Goal: Task Accomplishment & Management: Manage account settings

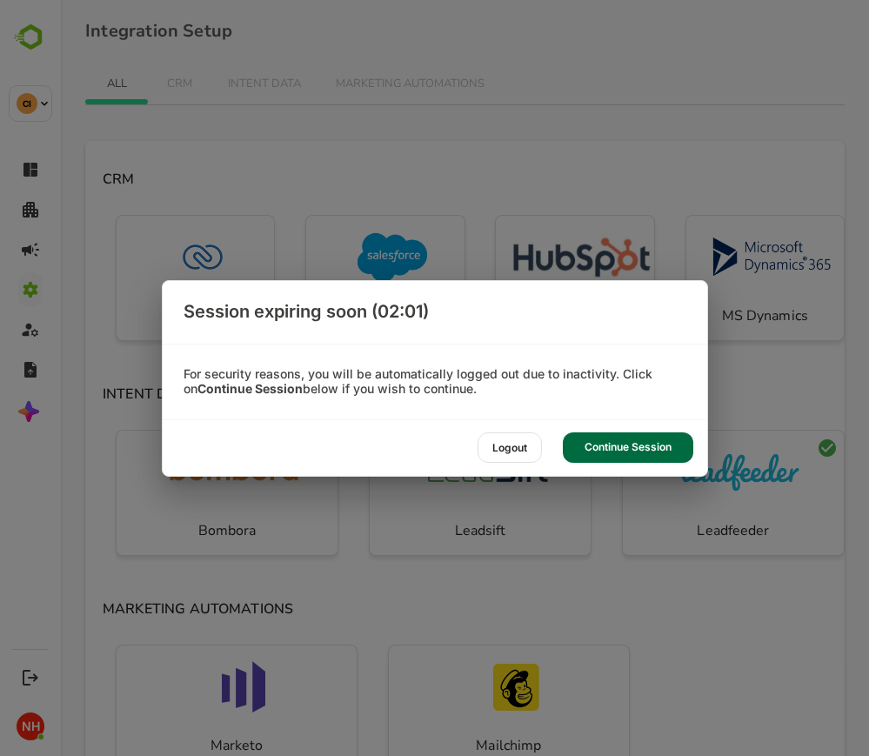
click at [618, 450] on div "Continue Session" at bounding box center [628, 448] width 131 height 30
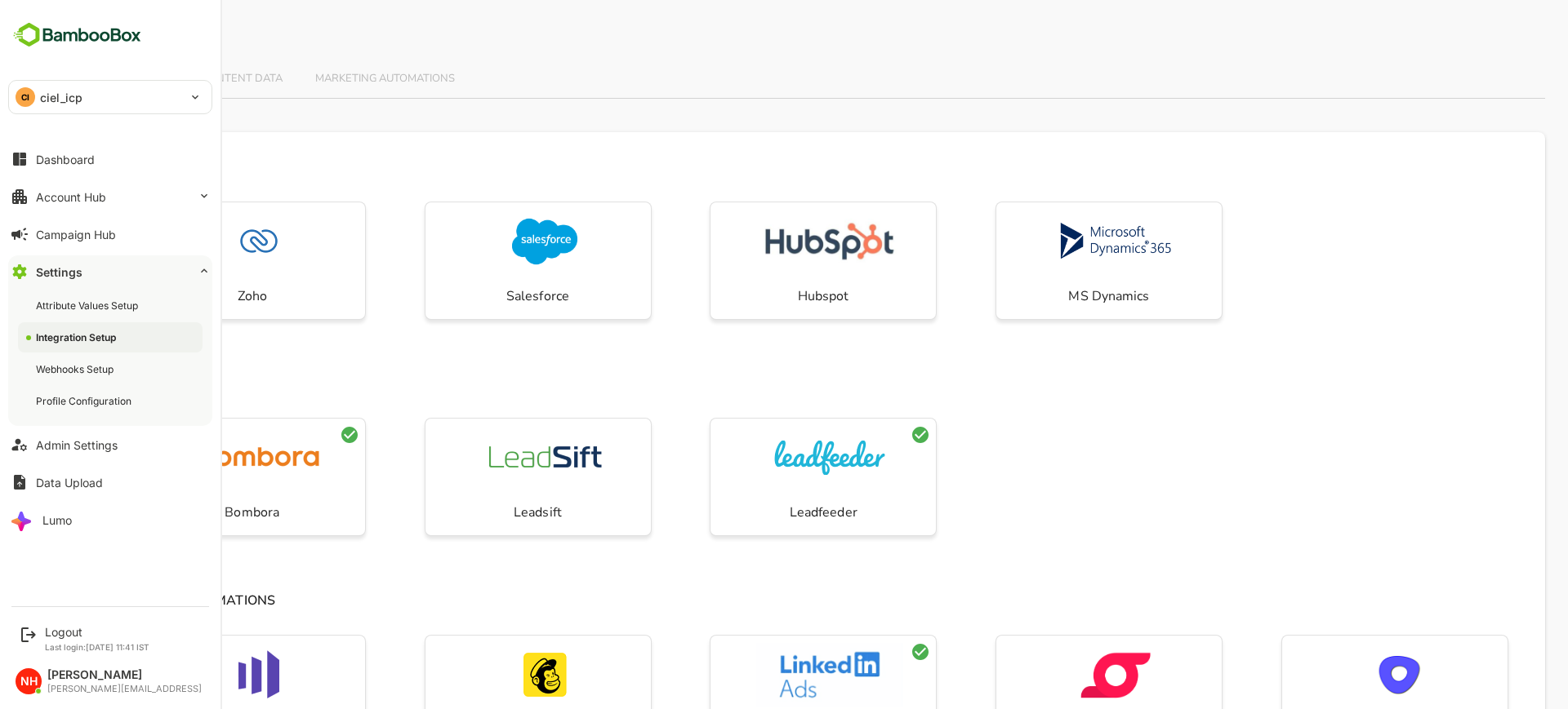
click at [153, 175] on div "Dashboard Account Hub Campaign Hub Settings Attribute Values Setup Integration …" at bounding box center [110, 339] width 221 height 399
click at [136, 194] on button "Account Hub" at bounding box center [111, 196] width 205 height 33
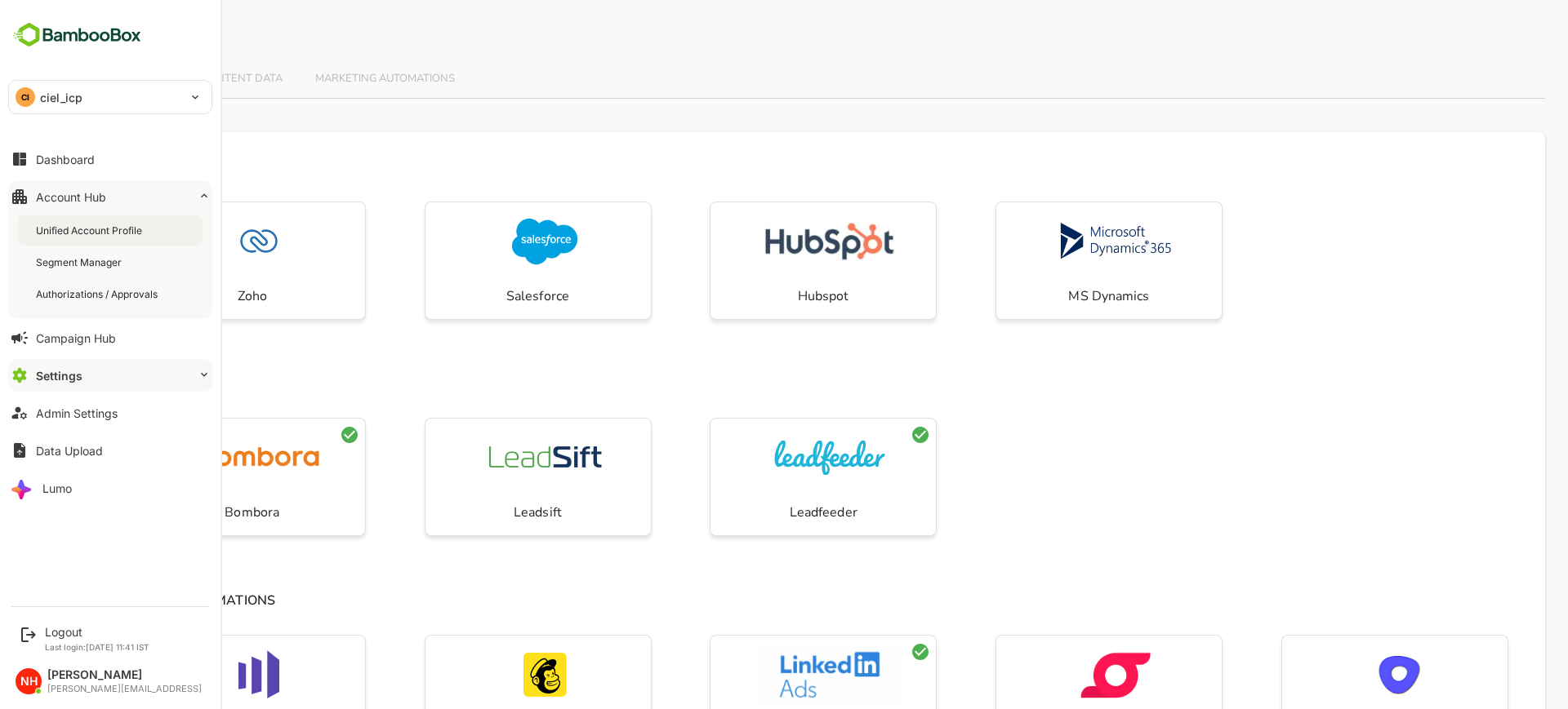
click at [110, 234] on div "Unified Account Profile" at bounding box center [90, 230] width 110 height 14
click at [74, 638] on div "Logout" at bounding box center [97, 632] width 104 height 14
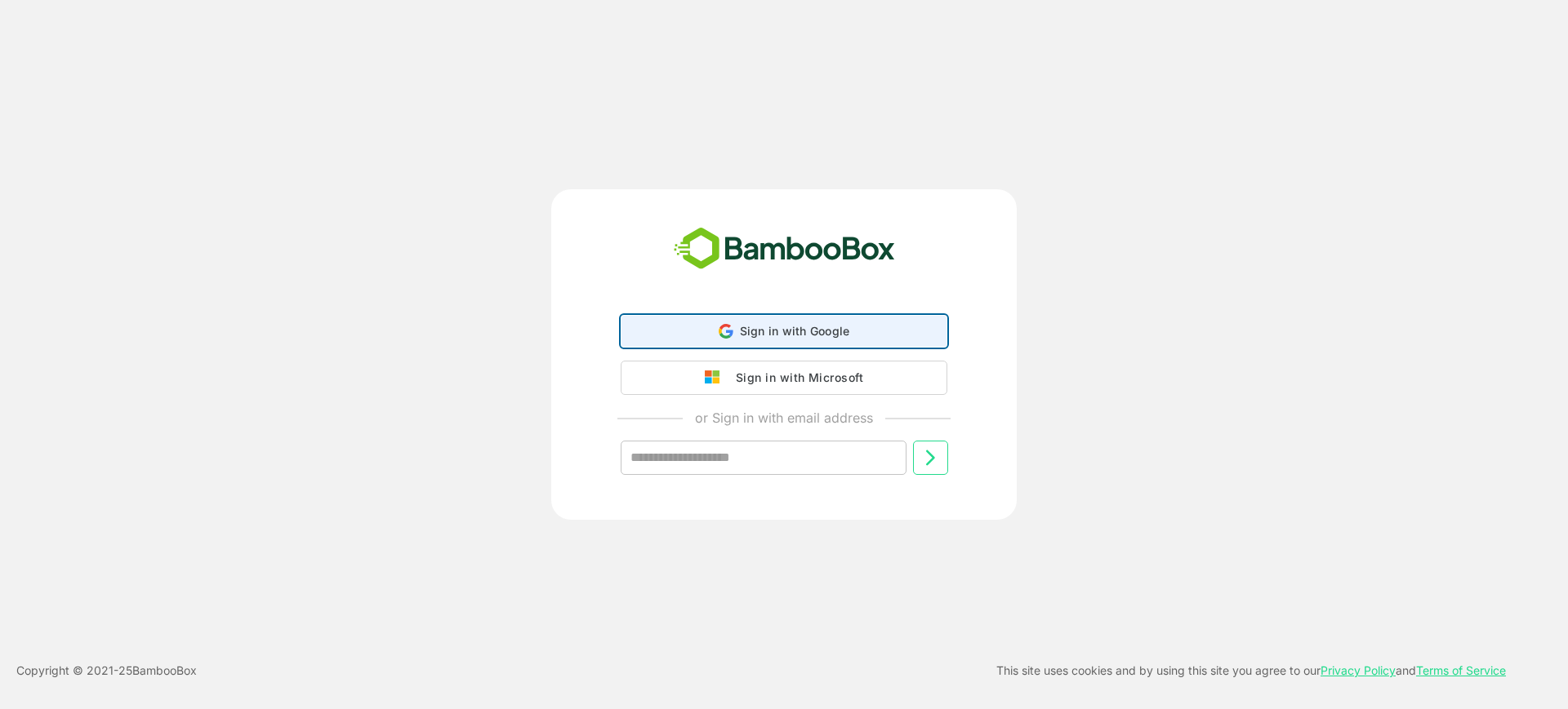
click at [751, 329] on span "Sign in with Google" at bounding box center [794, 331] width 110 height 14
